Goal: Information Seeking & Learning: Learn about a topic

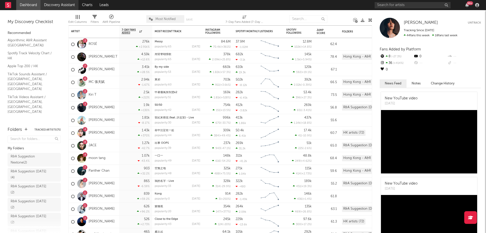
click at [61, 6] on link "Discovery Assistant" at bounding box center [60, 5] width 38 height 10
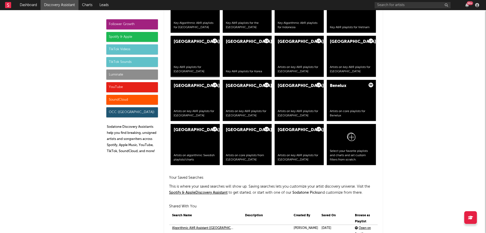
scroll to position [917, 0]
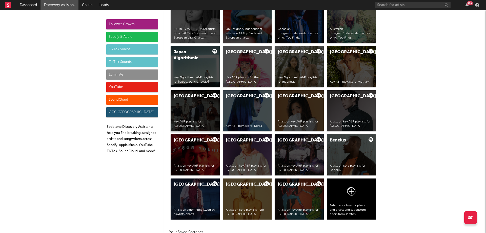
click at [187, 108] on div "Thailand Key A&R playlists for Thailand" at bounding box center [195, 110] width 49 height 41
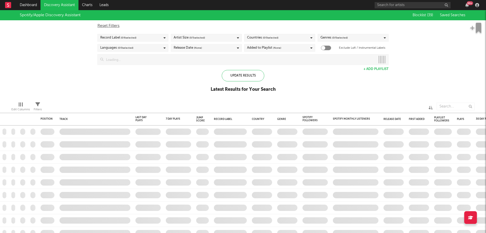
checkbox input "true"
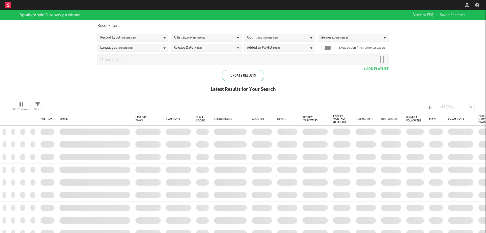
click at [204, 38] on span "( 0 / 5 selected)" at bounding box center [197, 38] width 16 height 6
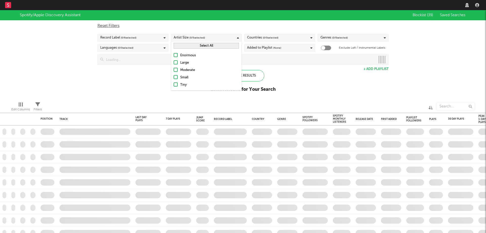
checkbox input "true"
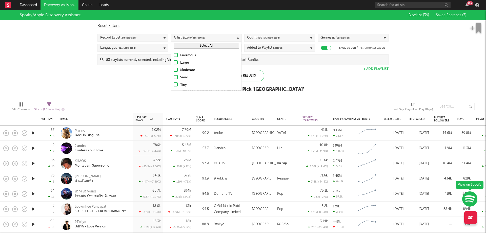
click at [68, 61] on div "Spotify/Apple Discovery Assistant Blocklist ( 39 ) Saved Searches ( 3 ) Reset F…" at bounding box center [243, 53] width 486 height 87
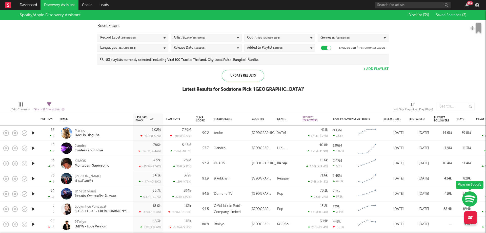
select select "max"
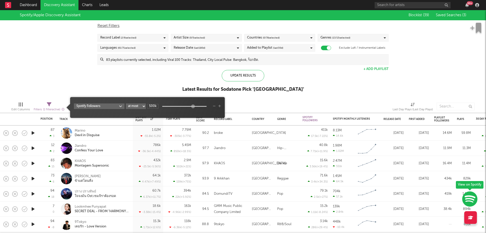
click at [47, 104] on span "Filters ( 1 filter active)" at bounding box center [49, 107] width 31 height 10
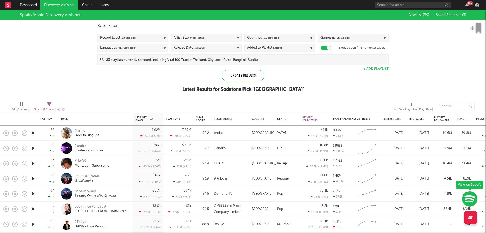
click at [48, 104] on icon at bounding box center [49, 104] width 5 height 5
select select "max"
click at [51, 106] on icon at bounding box center [49, 104] width 5 height 5
select select "max"
click at [161, 84] on div "Spotify/Apple Discovery Assistant Blocklist ( 39 ) Saved Searches ( 3 ) Reset F…" at bounding box center [243, 53] width 486 height 87
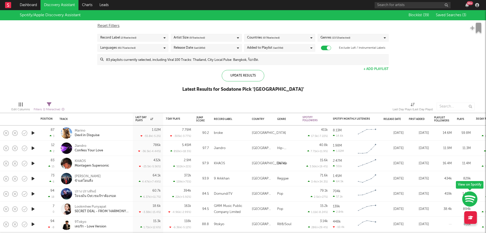
click at [52, 103] on span "Filters ( 1 filter active)" at bounding box center [49, 107] width 31 height 10
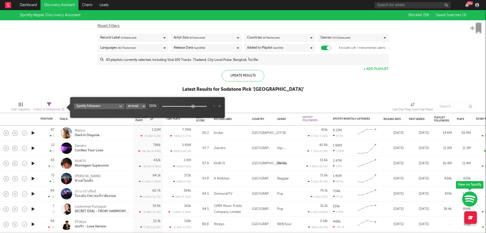
click at [140, 105] on select "at least at most between" at bounding box center [136, 106] width 20 height 6
click at [126, 103] on select "at least at most between" at bounding box center [136, 106] width 20 height 6
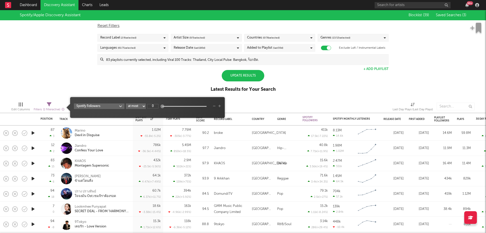
select select "min"
click at [154, 106] on input "0" at bounding box center [152, 106] width 11 height 5
type input "100k"
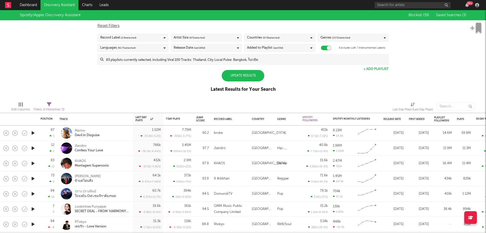
click at [155, 82] on div "Spotify/Apple Discovery Assistant Blocklist ( 39 ) Saved Searches ( 3 ) Reset F…" at bounding box center [243, 53] width 486 height 87
click at [239, 74] on div "Update Results" at bounding box center [243, 75] width 43 height 11
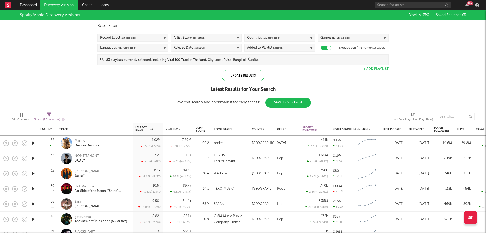
click at [52, 113] on span "Filters ( 1 filter active)" at bounding box center [49, 117] width 31 height 10
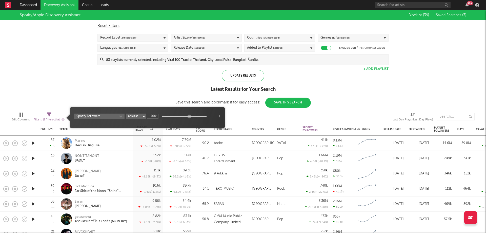
click at [51, 115] on icon at bounding box center [49, 114] width 5 height 5
click at [153, 116] on input "100k" at bounding box center [152, 116] width 11 height 5
type input "1M"
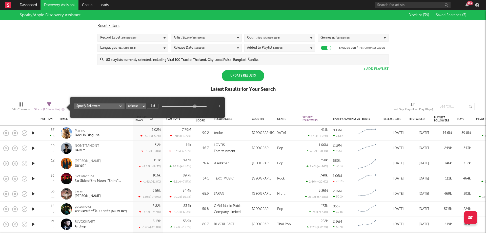
click at [142, 71] on div "Spotify/Apple Discovery Assistant Blocklist ( 39 ) Saved Searches ( 3 ) Reset F…" at bounding box center [243, 53] width 486 height 87
